Goal: Information Seeking & Learning: Learn about a topic

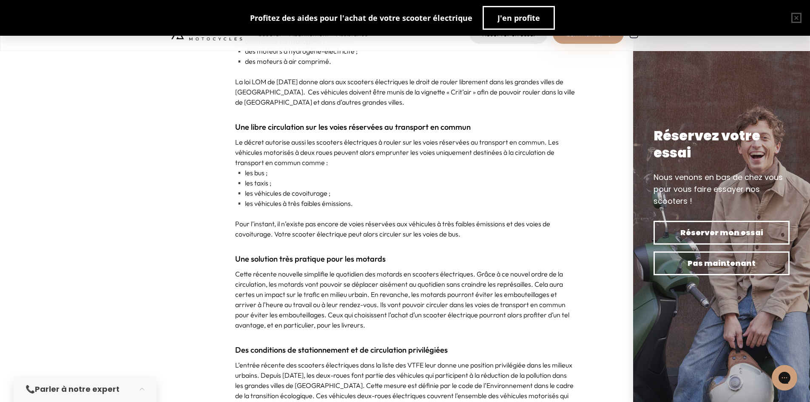
scroll to position [595, 0]
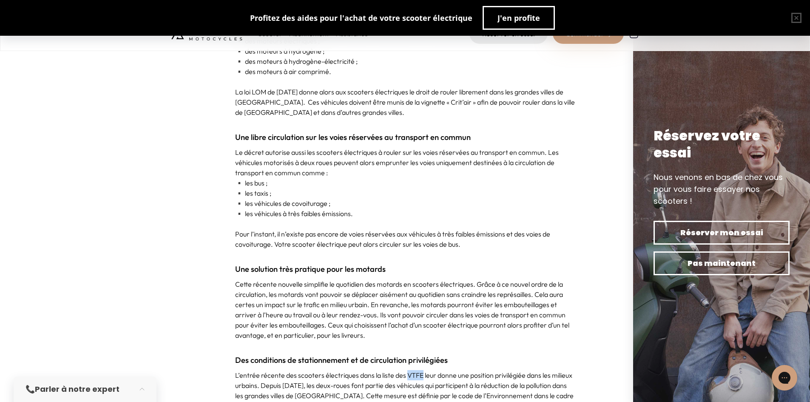
drag, startPoint x: 421, startPoint y: 375, endPoint x: 406, endPoint y: 375, distance: 15.3
click at [406, 375] on p "L’entrée récente des scooters électriques dans la liste des VTFE leur donne une…" at bounding box center [405, 395] width 340 height 51
copy p "VTFE"
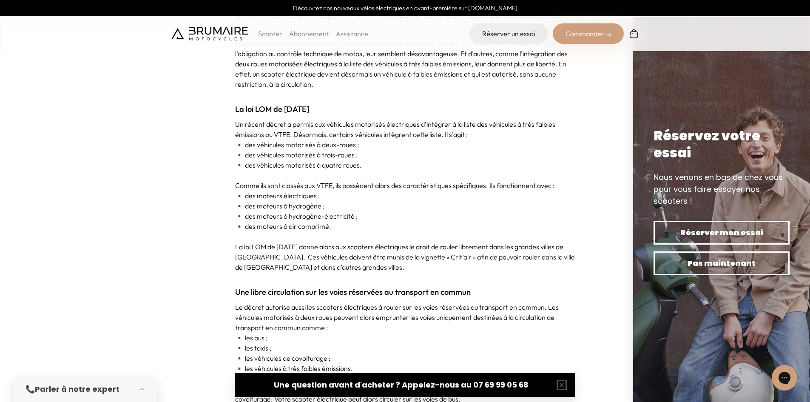
scroll to position [425, 0]
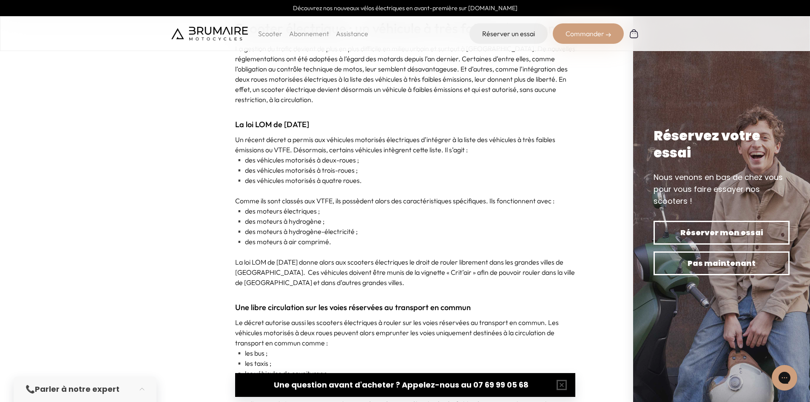
click at [236, 121] on strong "La loi LOM de [DATE]" at bounding box center [272, 124] width 74 height 10
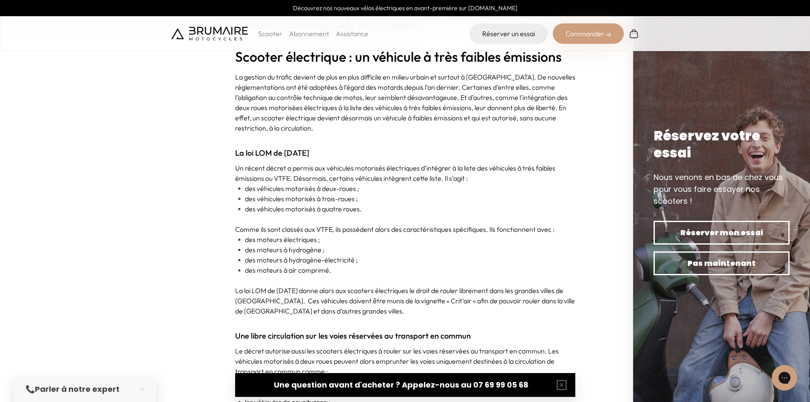
scroll to position [340, 0]
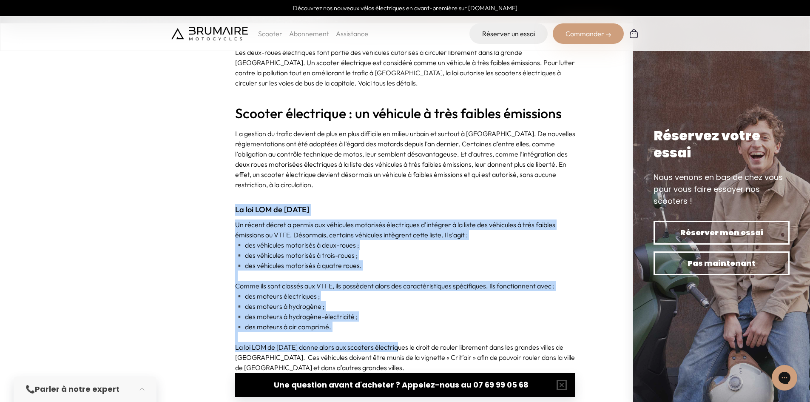
drag, startPoint x: 235, startPoint y: 206, endPoint x: 404, endPoint y: 342, distance: 216.4
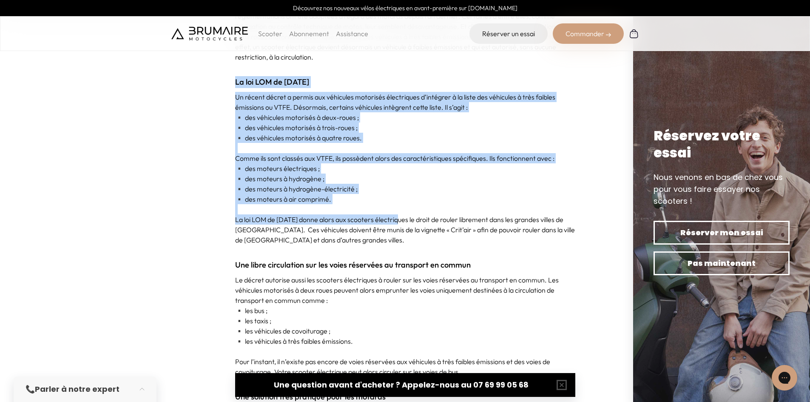
scroll to position [425, 0]
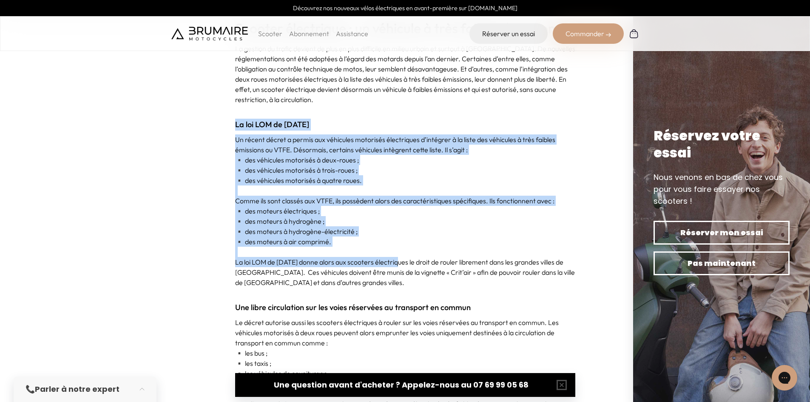
click at [270, 202] on p "Comme ils sont classés aux VTFE, ils possèdent alors des caractéristiques spéci…" at bounding box center [405, 201] width 340 height 10
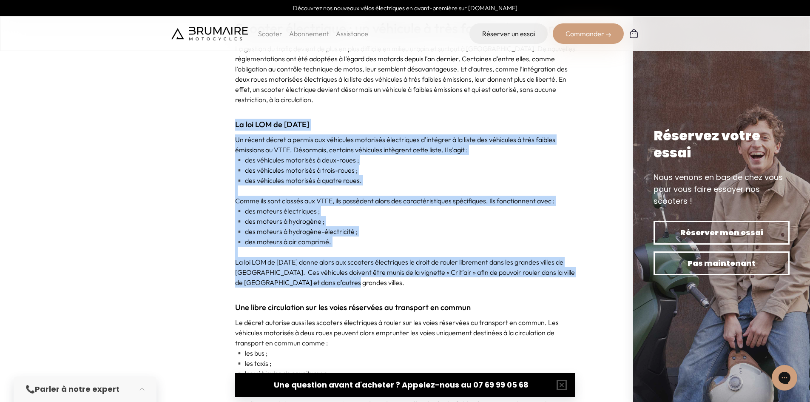
drag, startPoint x: 235, startPoint y: 124, endPoint x: 366, endPoint y: 280, distance: 204.0
copy div "La loi LOM de [DATE] Un récent décret a permis aux véhicules motorisés électriq…"
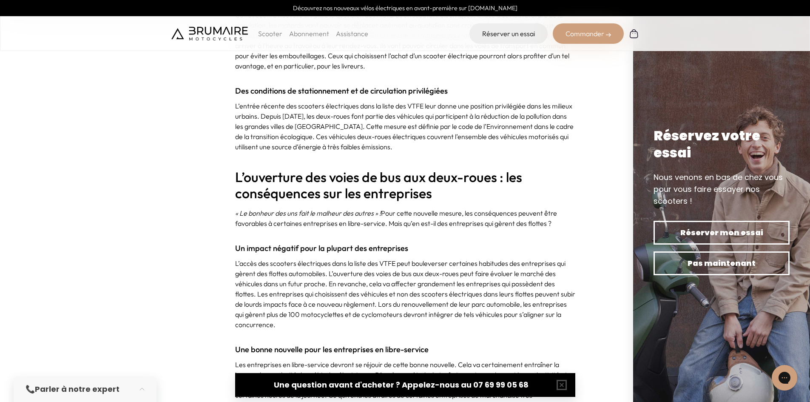
scroll to position [893, 0]
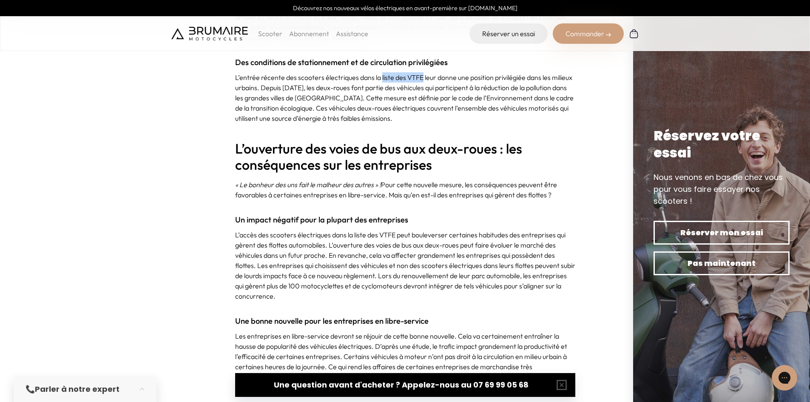
drag, startPoint x: 422, startPoint y: 76, endPoint x: 380, endPoint y: 77, distance: 41.2
click at [380, 77] on p "L’entrée récente des scooters électriques dans la liste des VTFE leur donne une…" at bounding box center [405, 97] width 340 height 51
copy p "liste des VTFE"
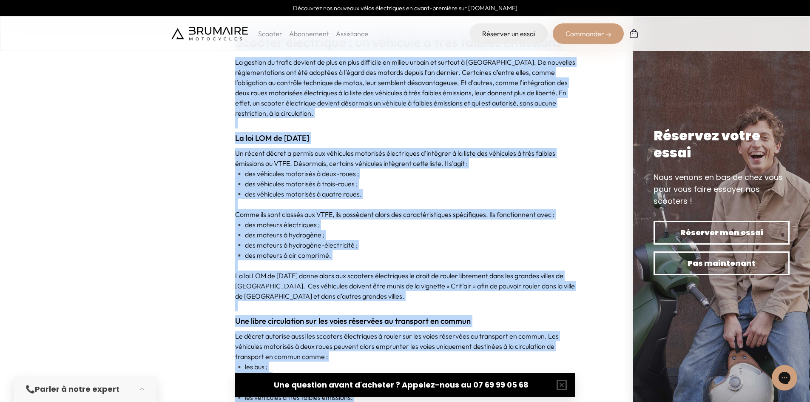
scroll to position [502, 0]
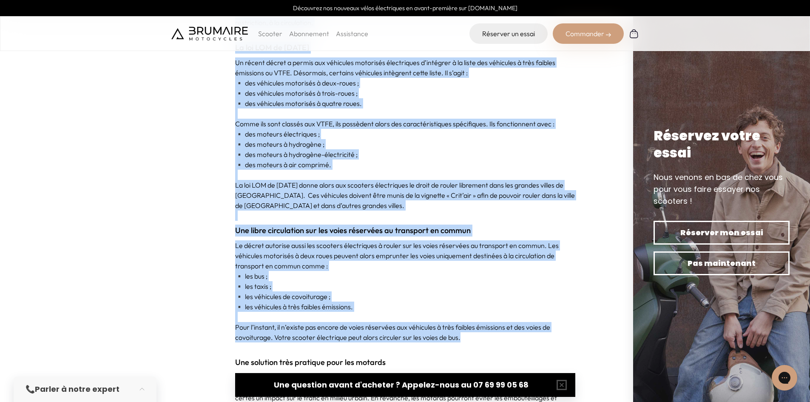
drag, startPoint x: 236, startPoint y: 109, endPoint x: 469, endPoint y: 339, distance: 327.3
copy div "Loremip dolorsitam : co adipisci e sedd eiusmod temporinc Ut laboree do magnaa …"
